Goal: Task Accomplishment & Management: Manage account settings

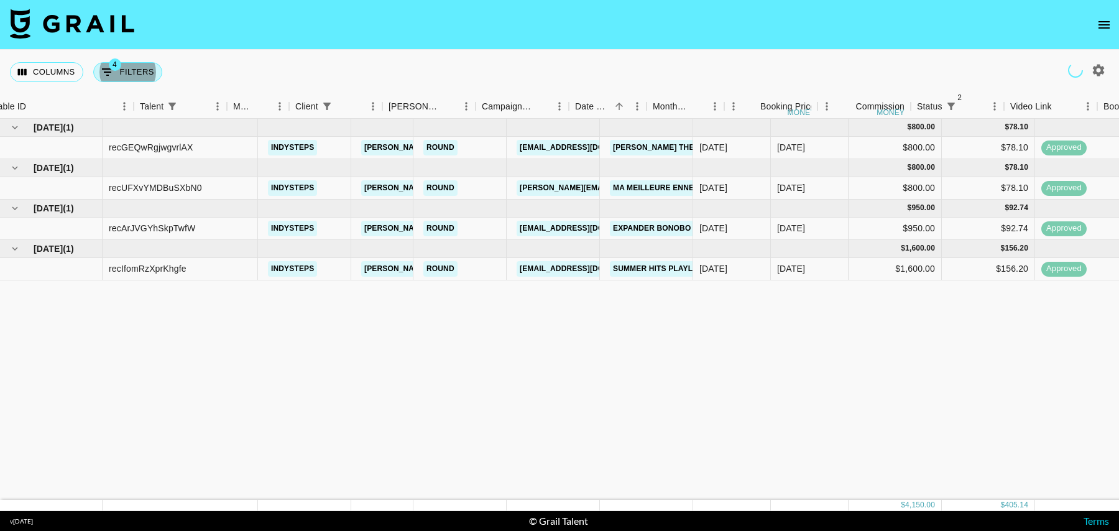
scroll to position [0, 124]
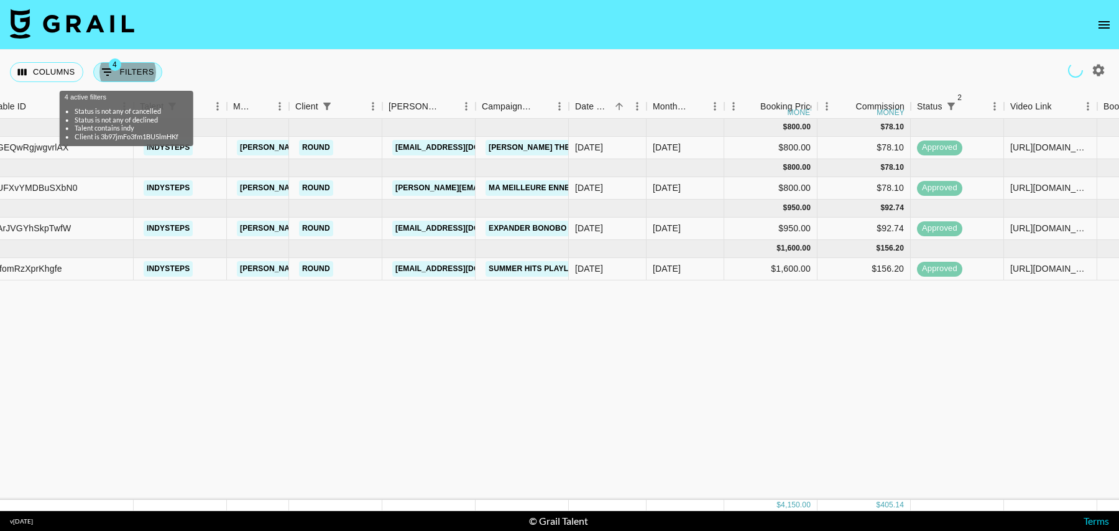
click at [109, 75] on icon "Show filters" at bounding box center [107, 72] width 15 height 15
select select "status"
select select "isNotAnyOf"
select select "status"
select select "isNotAnyOf"
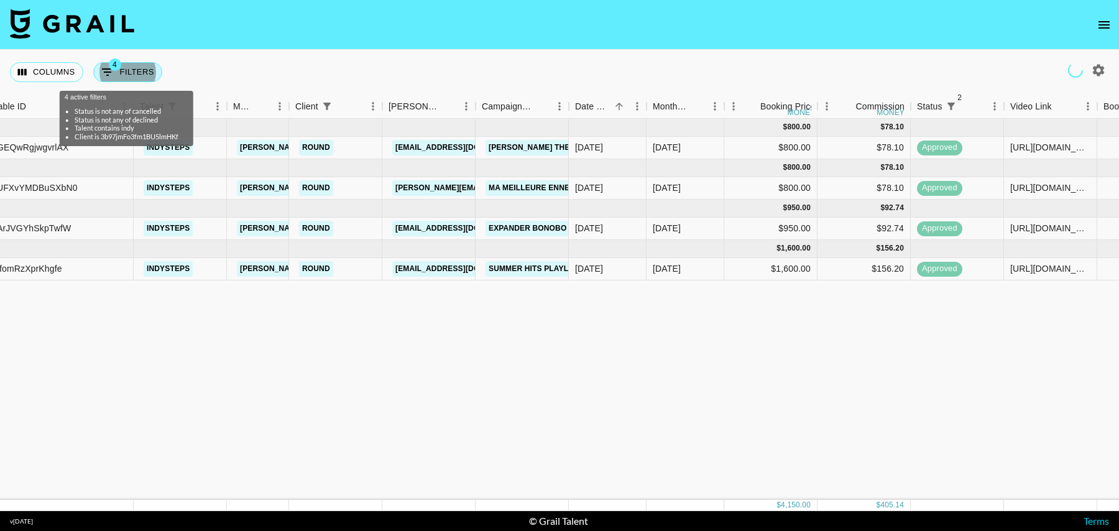
select select "talentName"
select select "clientId"
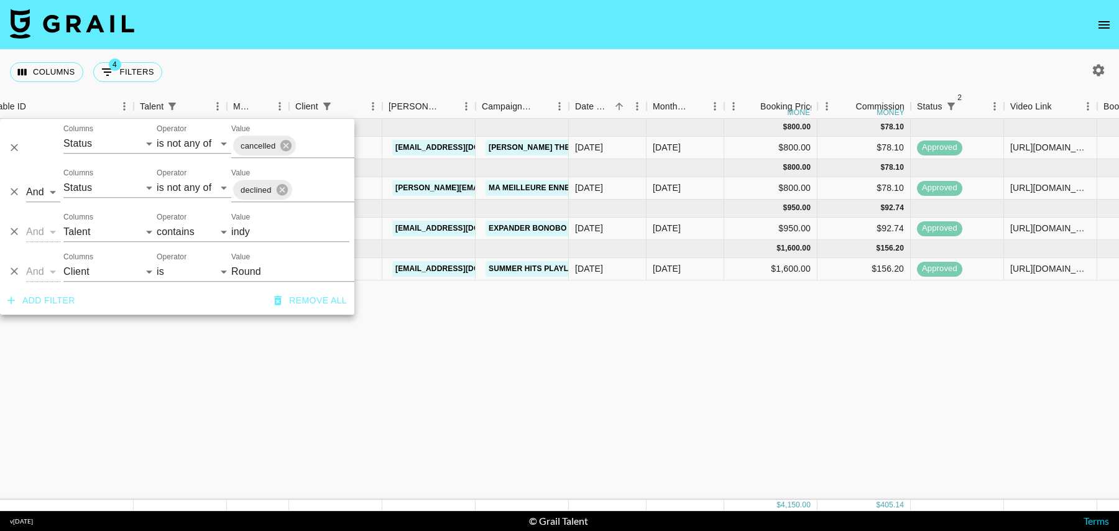
click at [238, 228] on input "indy" at bounding box center [290, 232] width 118 height 20
type input "piper"
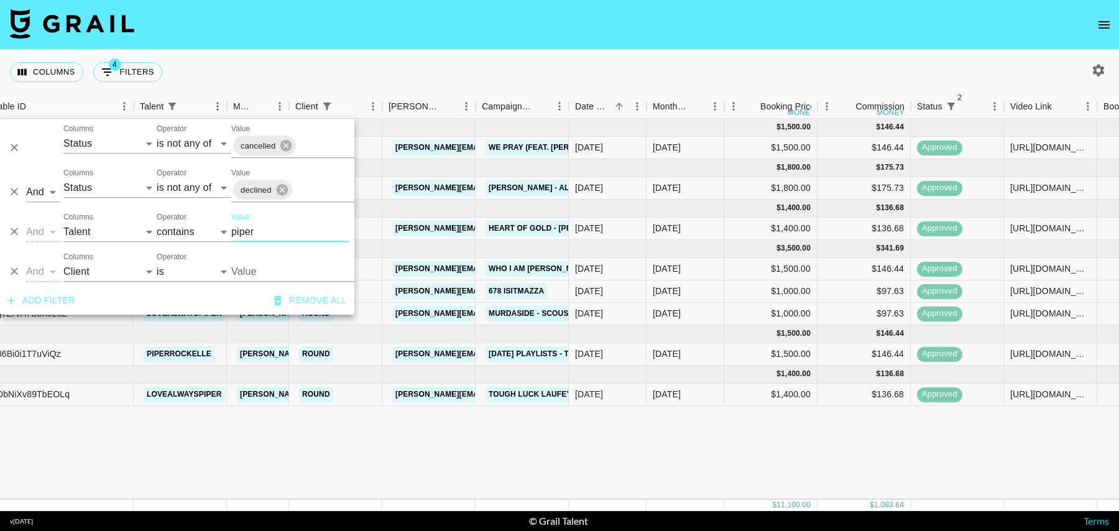
type input "Round"
type input "piper"
click at [18, 272] on icon "Delete" at bounding box center [14, 271] width 12 height 12
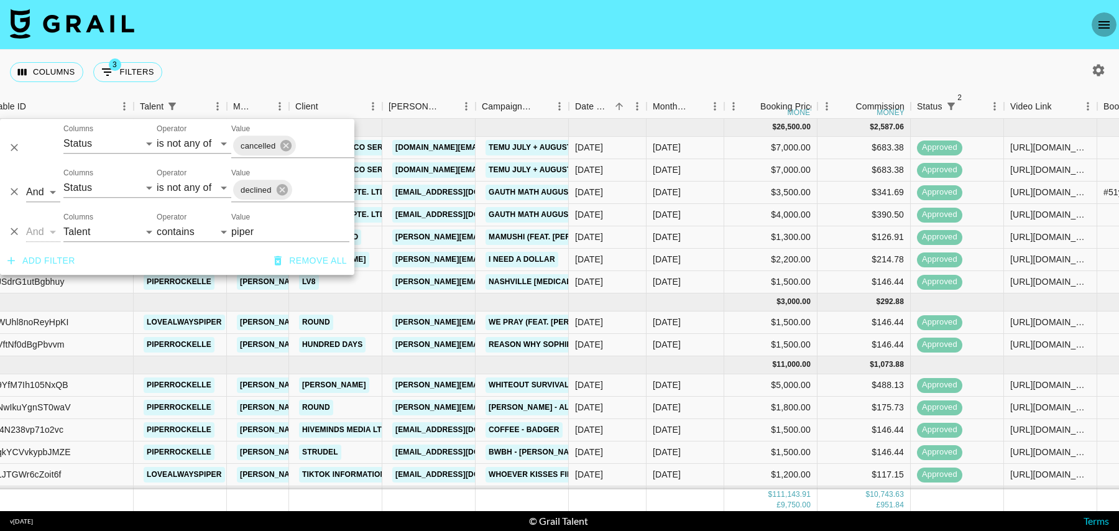
click at [1105, 25] on icon "open drawer" at bounding box center [1104, 24] width 15 height 15
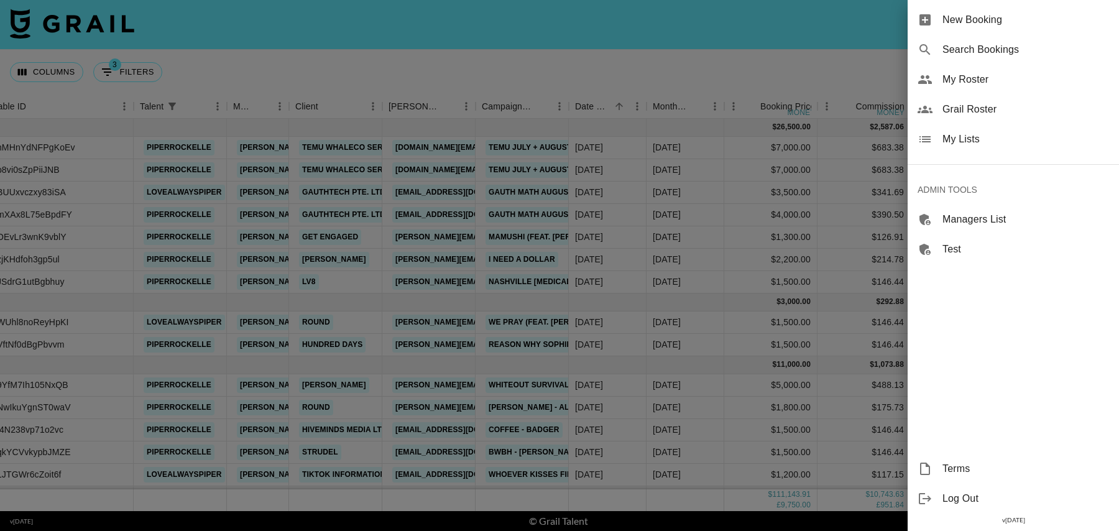
click at [892, 59] on div at bounding box center [559, 265] width 1119 height 531
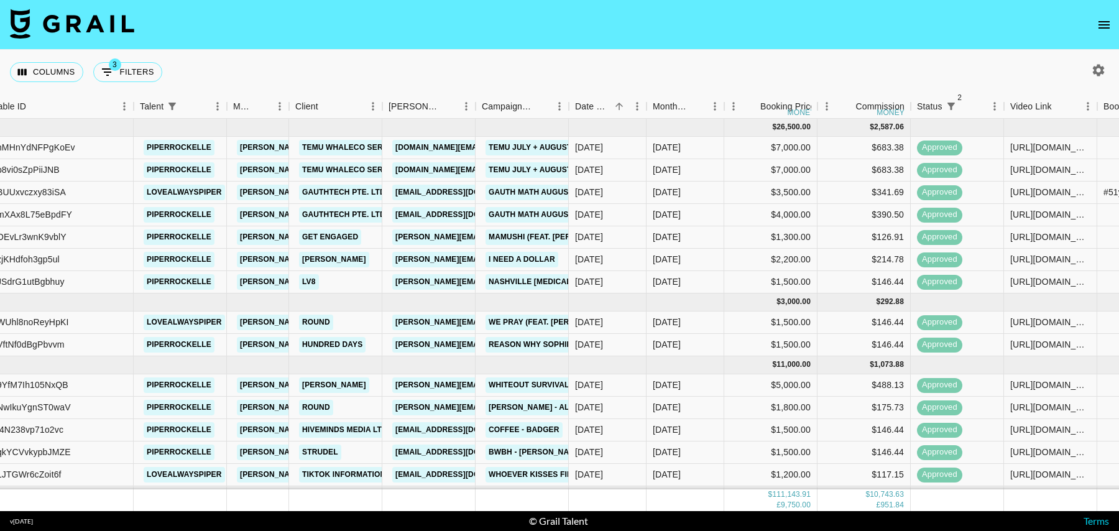
click at [1097, 68] on icon "button" at bounding box center [1098, 70] width 15 height 15
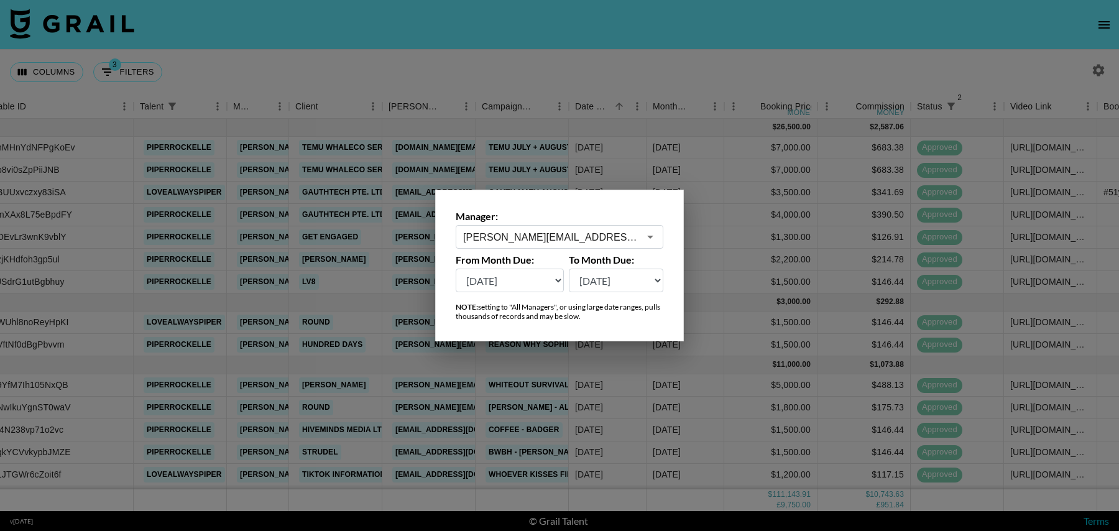
click at [521, 280] on select "[DATE] [DATE] '[DATE] May '[DATE] Mar '[DATE] Jan '[DATE] Nov '[DATE] Sep '[DAT…" at bounding box center [510, 281] width 108 height 24
click at [456, 269] on select "[DATE] [DATE] '[DATE] May '[DATE] Mar '[DATE] Jan '[DATE] Nov '[DATE] Sep '[DAT…" at bounding box center [510, 281] width 108 height 24
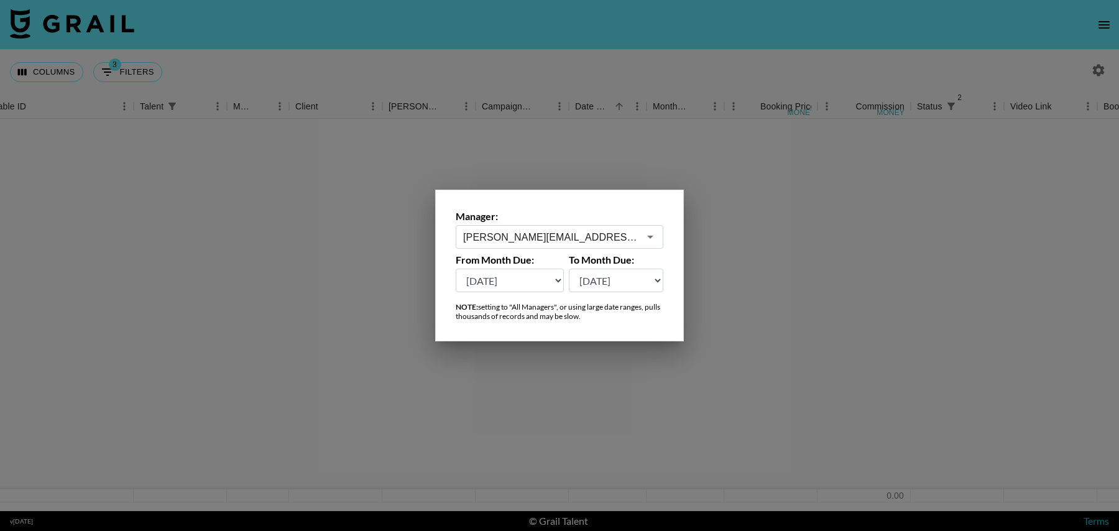
click at [494, 275] on select "[DATE] [DATE] '[DATE] May '[DATE] Mar '[DATE] Jan '[DATE] Nov '[DATE] Sep '[DAT…" at bounding box center [510, 281] width 108 height 24
click at [500, 285] on select "[DATE] [DATE] '[DATE] May '[DATE] Mar '[DATE] Jan '[DATE] Nov '[DATE] Sep '[DAT…" at bounding box center [510, 281] width 108 height 24
click at [508, 286] on select "[DATE] [DATE] '[DATE] May '[DATE] Mar '[DATE] Jan '[DATE] Nov '[DATE] Sep '[DAT…" at bounding box center [510, 281] width 108 height 24
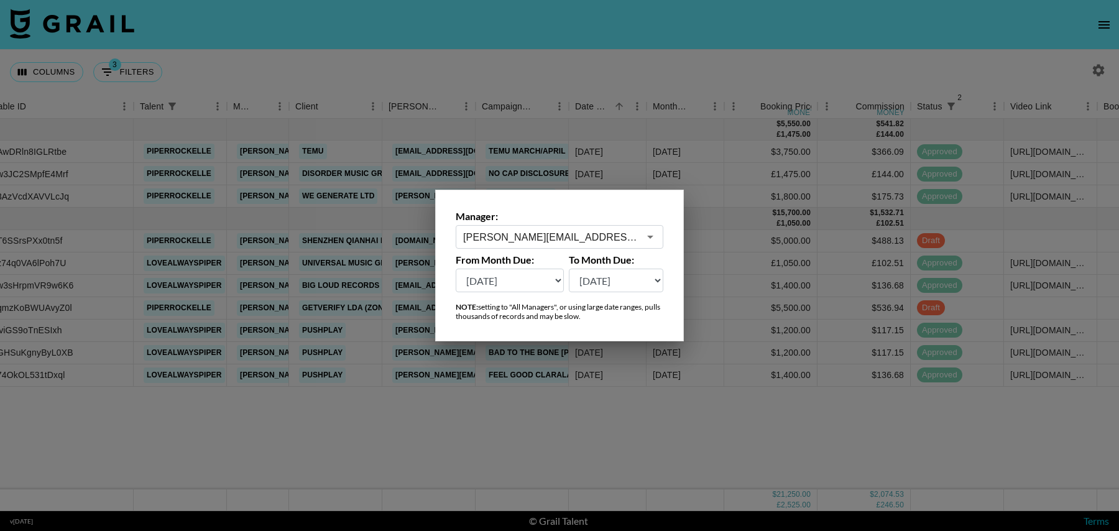
select select "[DATE]"
click at [456, 269] on select "[DATE] [DATE] '[DATE] May '[DATE] Mar '[DATE] Jan '[DATE] Nov '[DATE] Sep '[DAT…" at bounding box center [510, 281] width 108 height 24
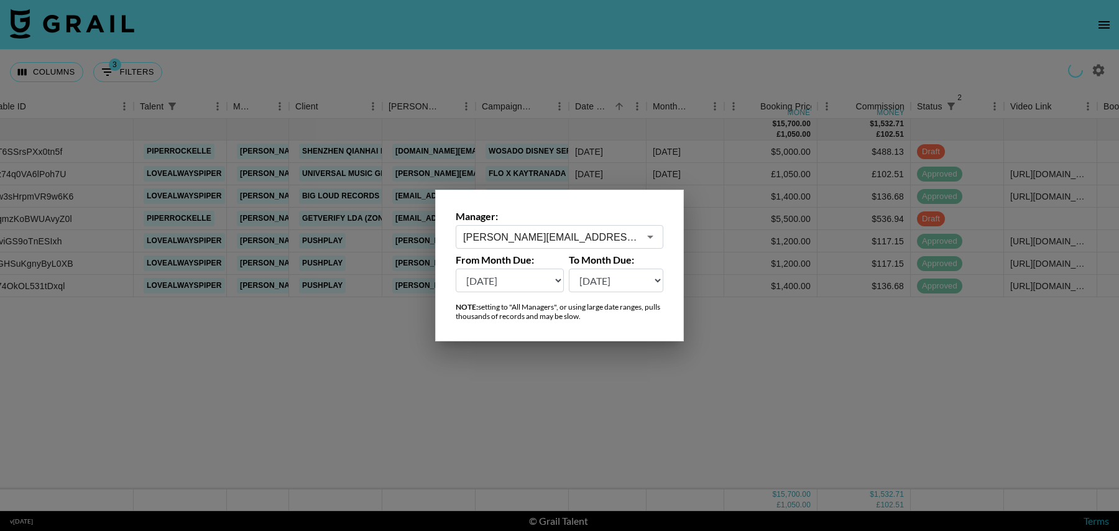
click at [638, 418] on div at bounding box center [559, 265] width 1119 height 531
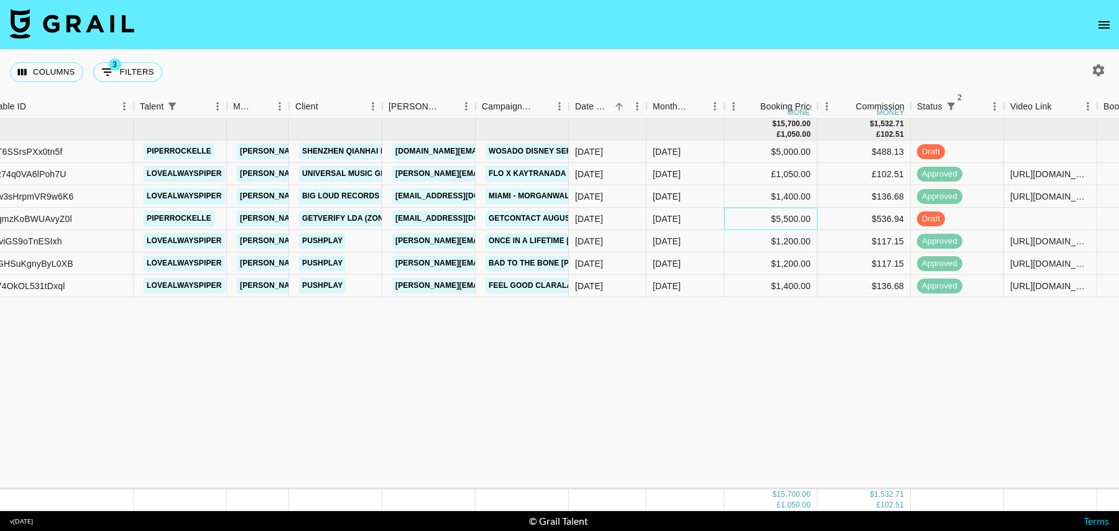
click at [741, 220] on div "$5,500.00" at bounding box center [770, 219] width 93 height 22
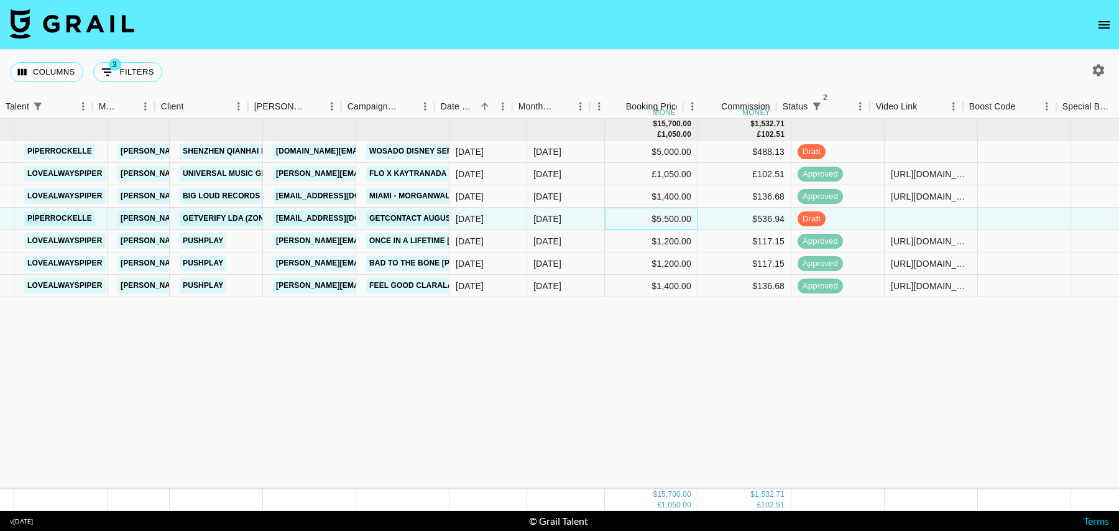
scroll to position [0, 301]
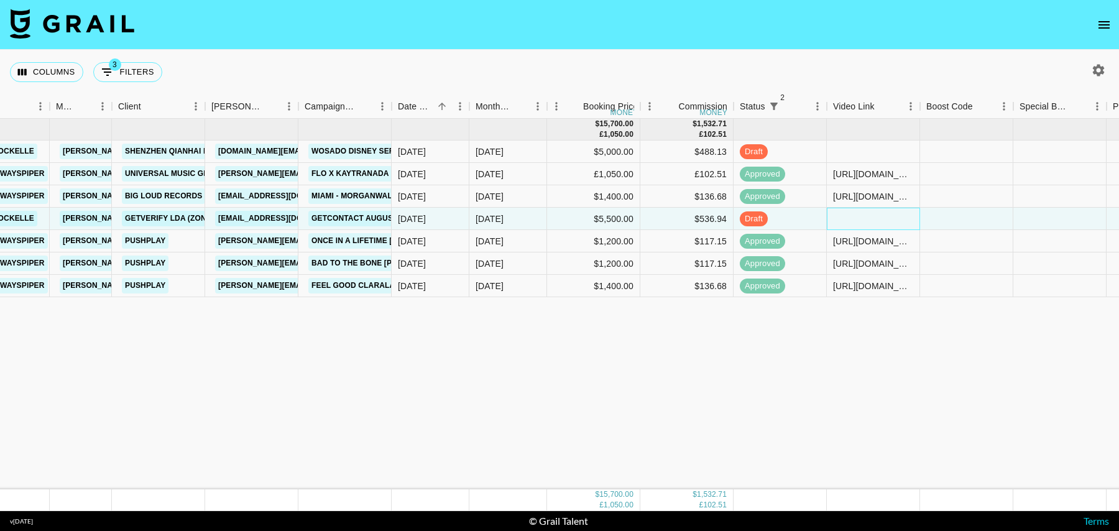
click at [860, 221] on div at bounding box center [873, 219] width 93 height 22
type input "[URL][DOMAIN_NAME]"
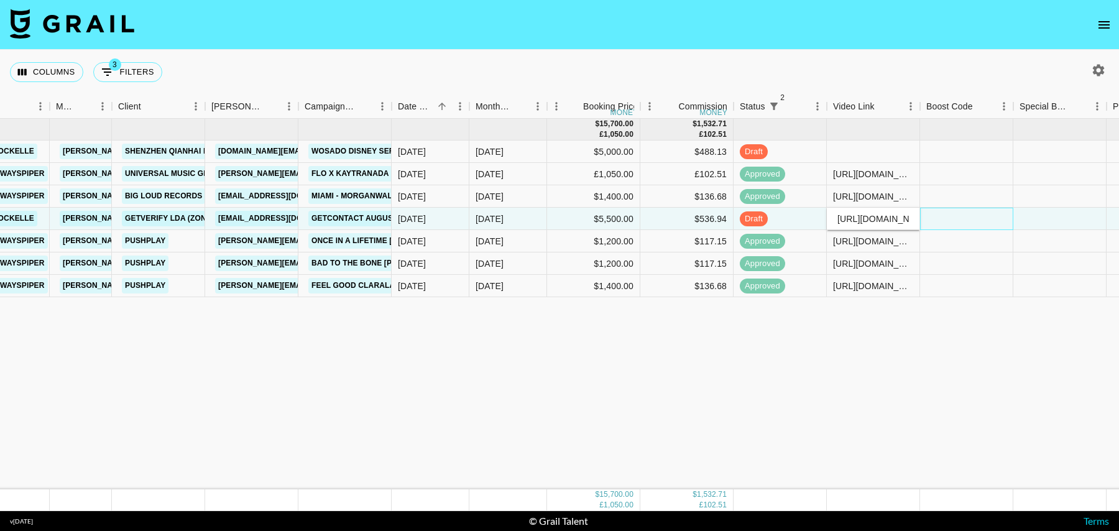
click at [950, 214] on div at bounding box center [966, 219] width 93 height 22
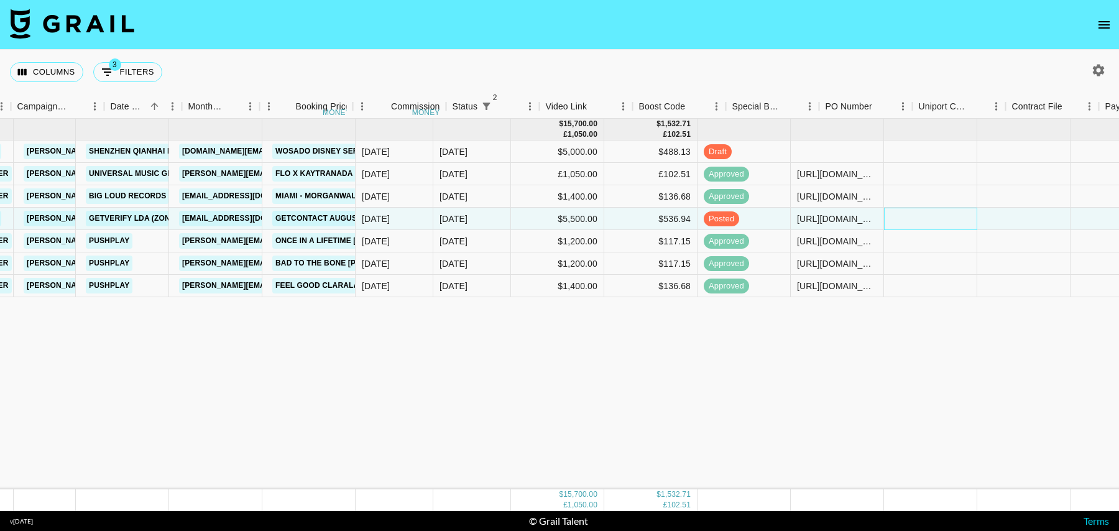
scroll to position [0, 132]
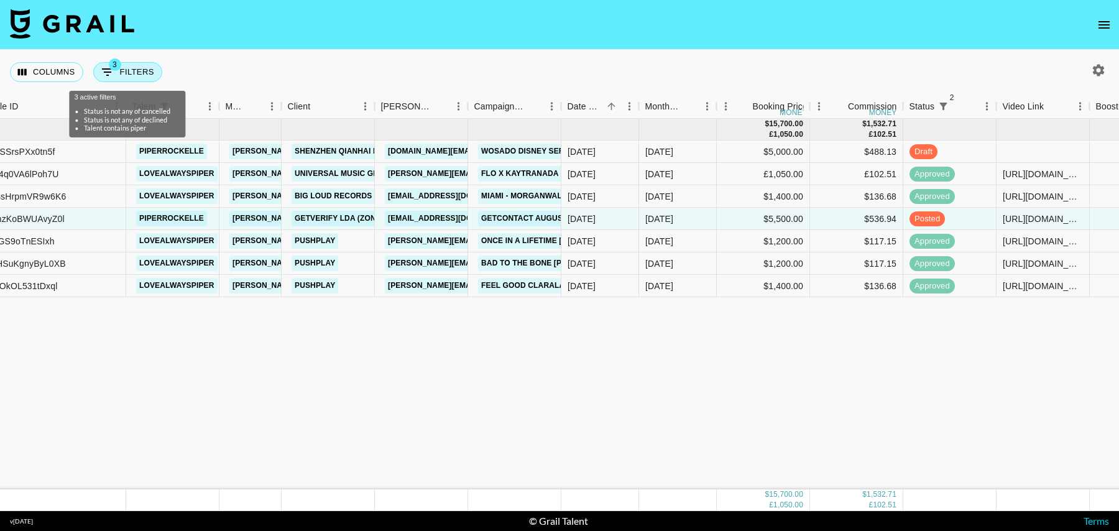
click at [142, 72] on button "3 Filters" at bounding box center [127, 72] width 69 height 20
select select "status"
select select "isNotAnyOf"
select select "status"
select select "isNotAnyOf"
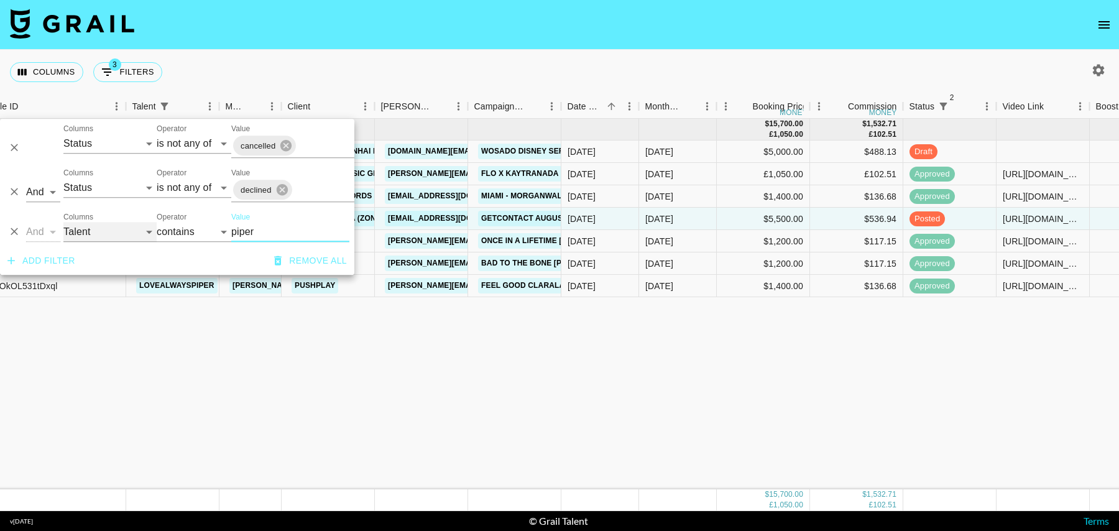
click at [76, 240] on select "Grail Platform ID Airtable ID Talent Manager Client [PERSON_NAME] Campaign (Typ…" at bounding box center [109, 232] width 93 height 20
select select "campaign"
click at [63, 222] on select "Grail Platform ID Airtable ID Talent Manager Client [PERSON_NAME] Campaign (Typ…" at bounding box center [109, 232] width 93 height 20
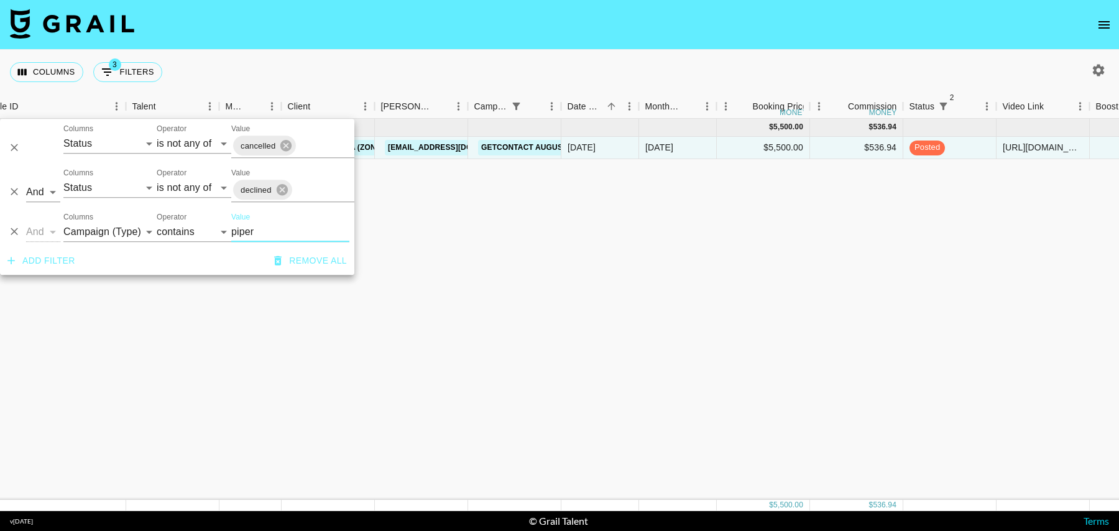
click at [262, 239] on input "piper" at bounding box center [290, 232] width 118 height 20
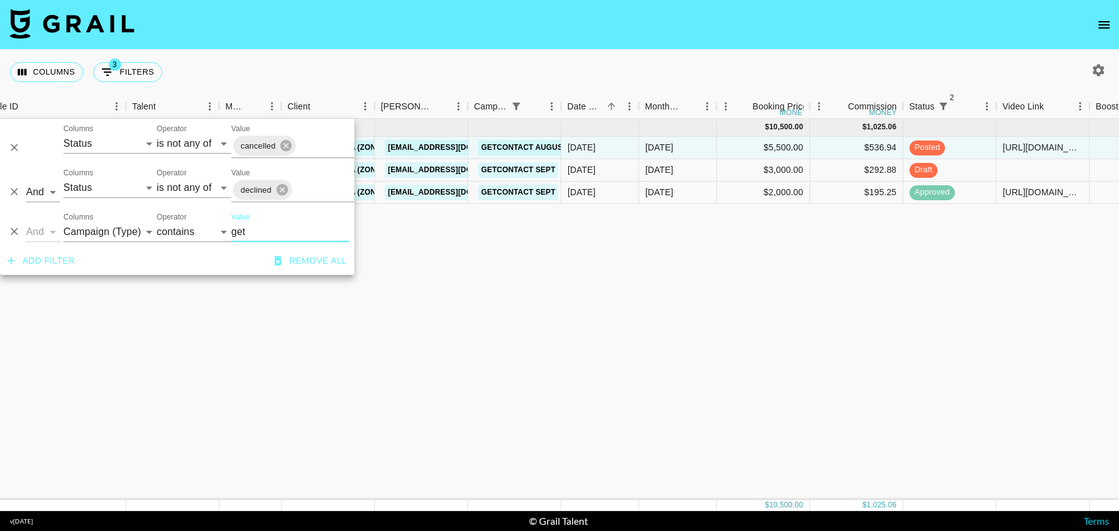
type input "get"
click at [786, 190] on div "$2,000.00" at bounding box center [763, 193] width 93 height 22
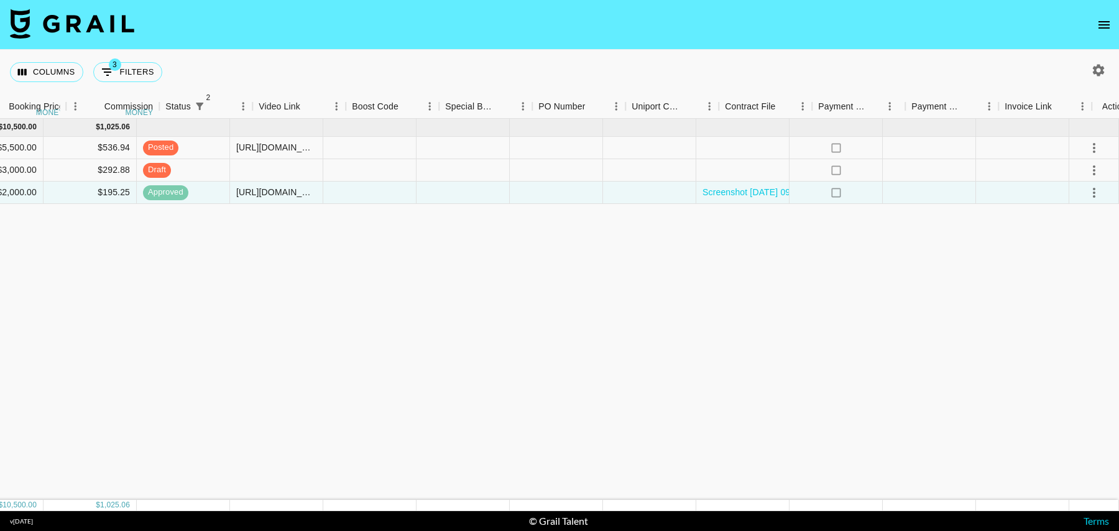
scroll to position [0, 860]
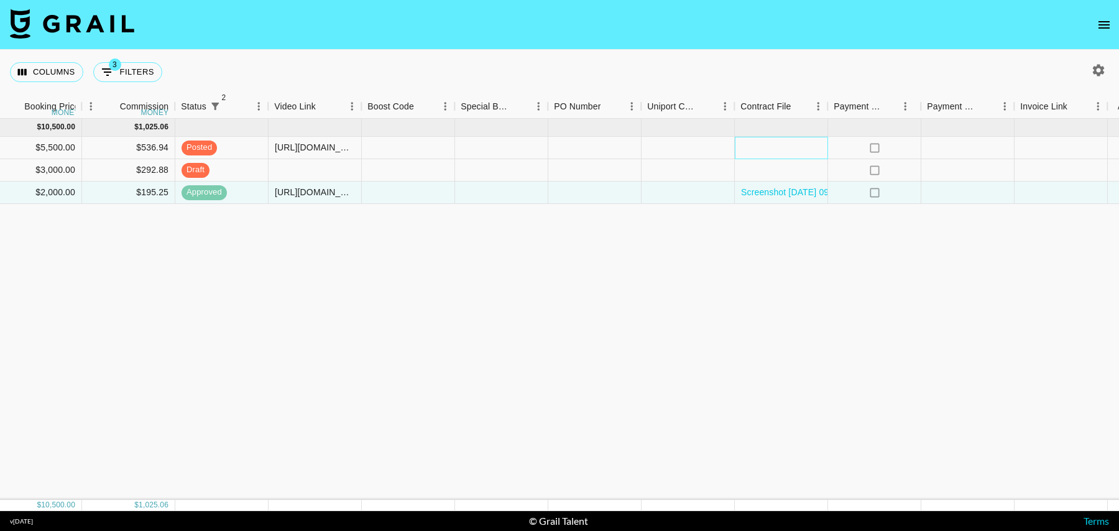
click at [788, 150] on div at bounding box center [781, 148] width 93 height 22
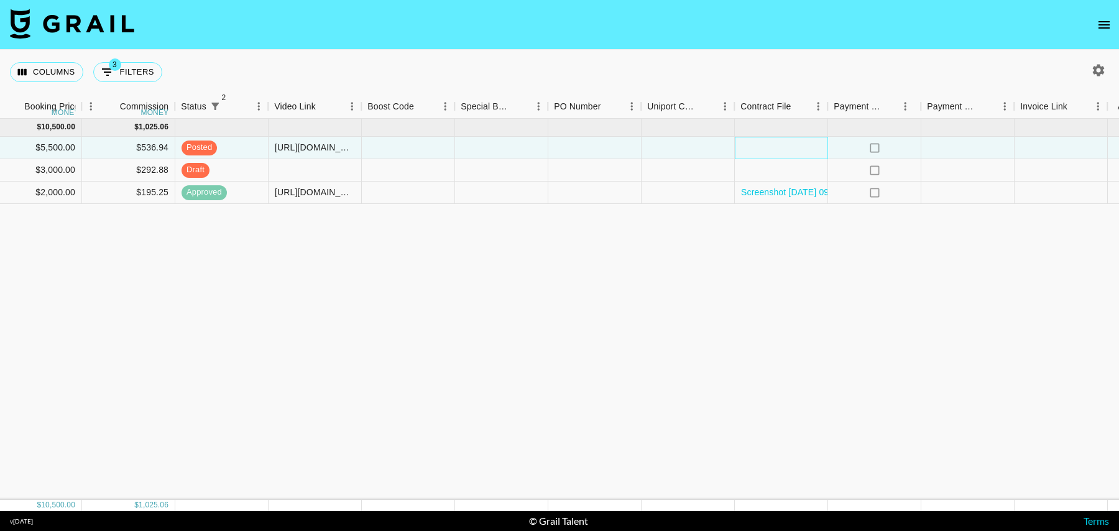
click at [788, 150] on div at bounding box center [781, 148] width 93 height 22
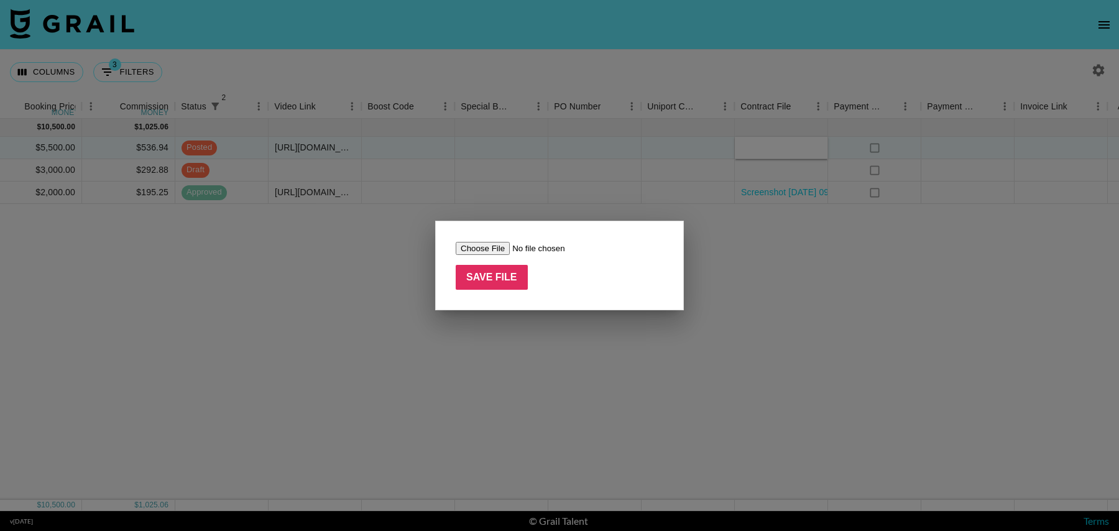
click at [490, 245] on input "file" at bounding box center [534, 248] width 157 height 13
type input "C:\fakepath\Screenshot [DATE] 14.30.15.png"
click at [487, 272] on input "Save File" at bounding box center [492, 277] width 72 height 25
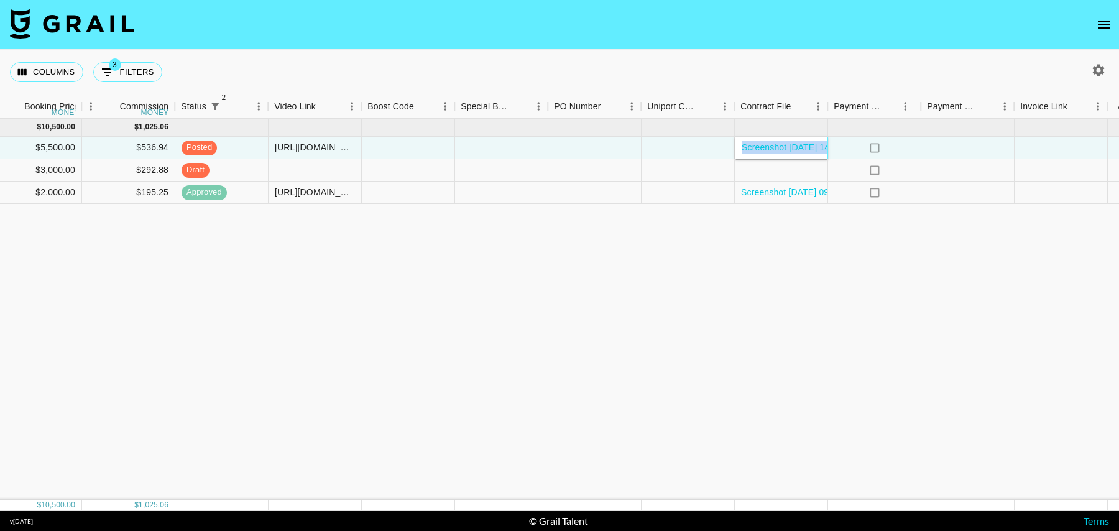
scroll to position [0, 898]
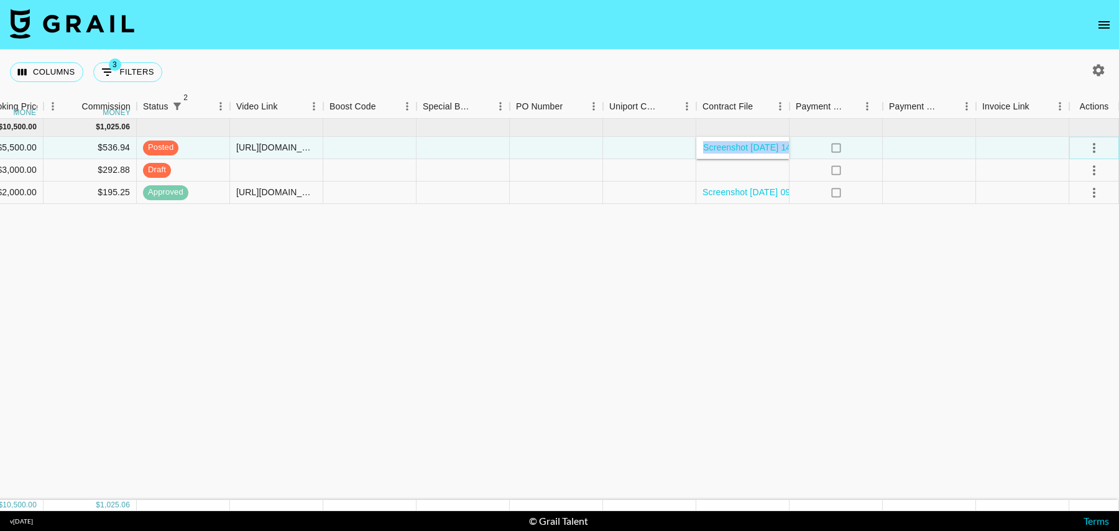
click at [1092, 143] on icon "select merge strategy" at bounding box center [1094, 147] width 15 height 15
click at [1049, 265] on div "Approve" at bounding box center [1067, 263] width 38 height 15
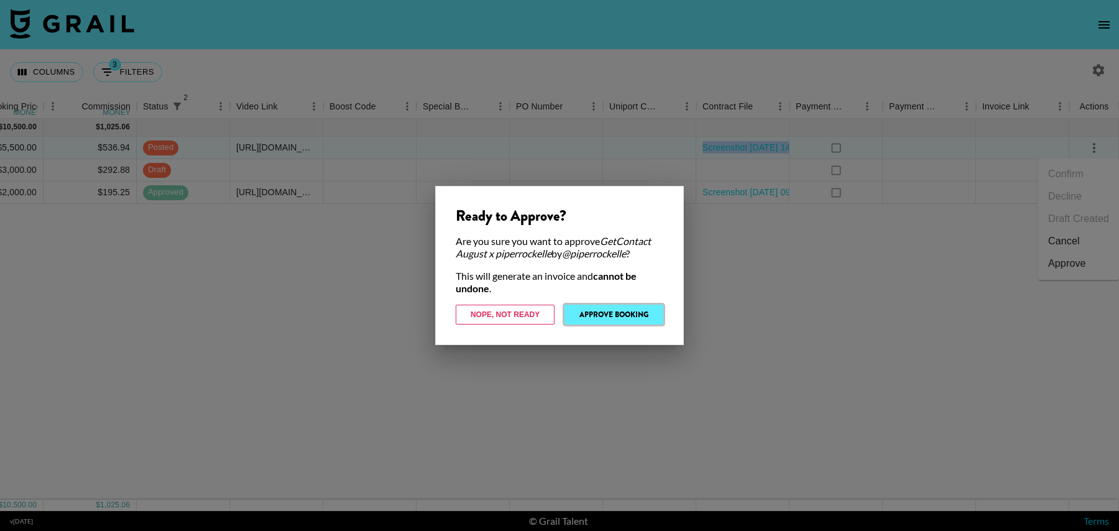
click at [651, 315] on button "Approve Booking" at bounding box center [613, 315] width 99 height 20
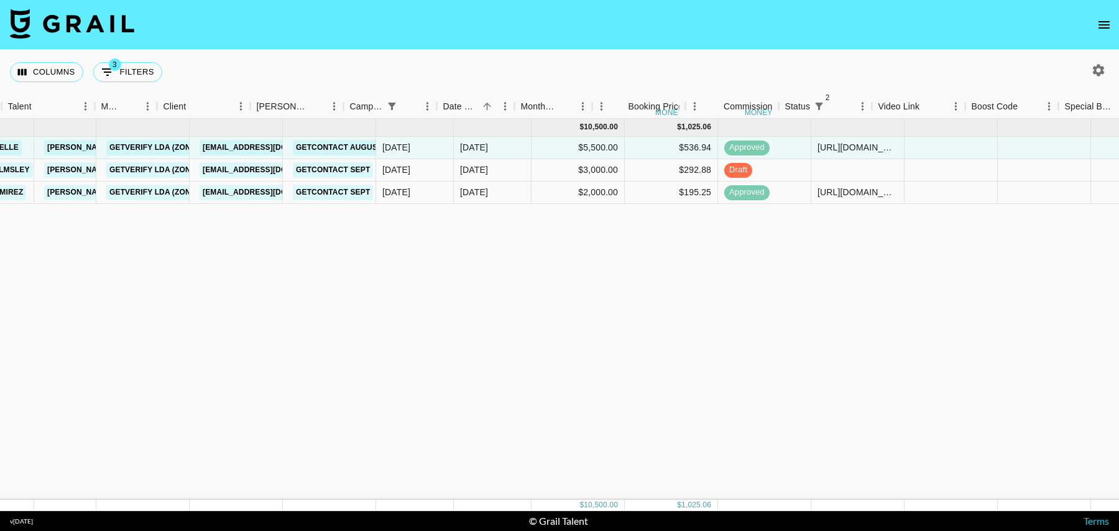
scroll to position [0, 0]
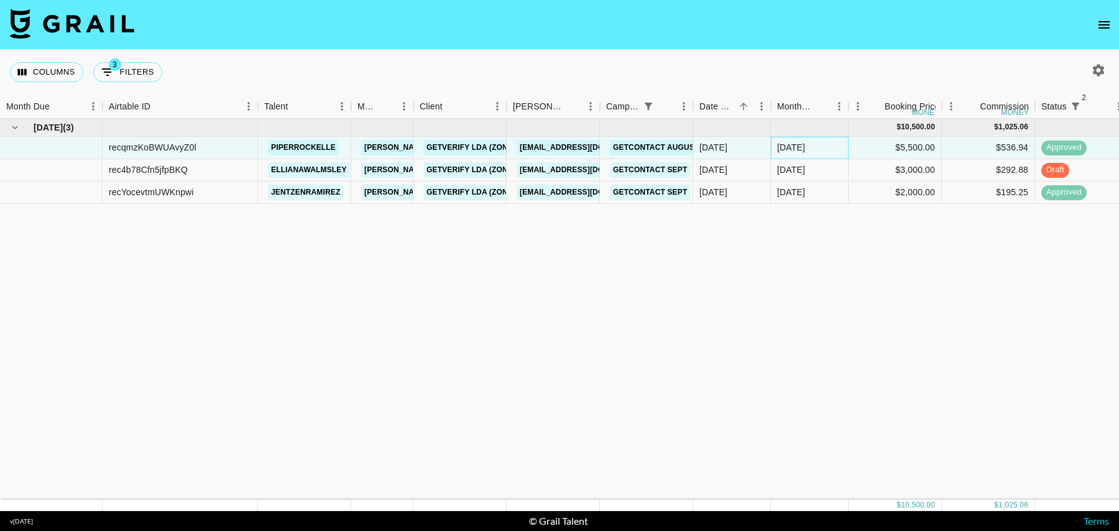
click at [845, 147] on div "[DATE]" at bounding box center [810, 148] width 78 height 22
click at [827, 173] on div "[DATE]" at bounding box center [810, 170] width 78 height 22
